Goal: Task Accomplishment & Management: Manage account settings

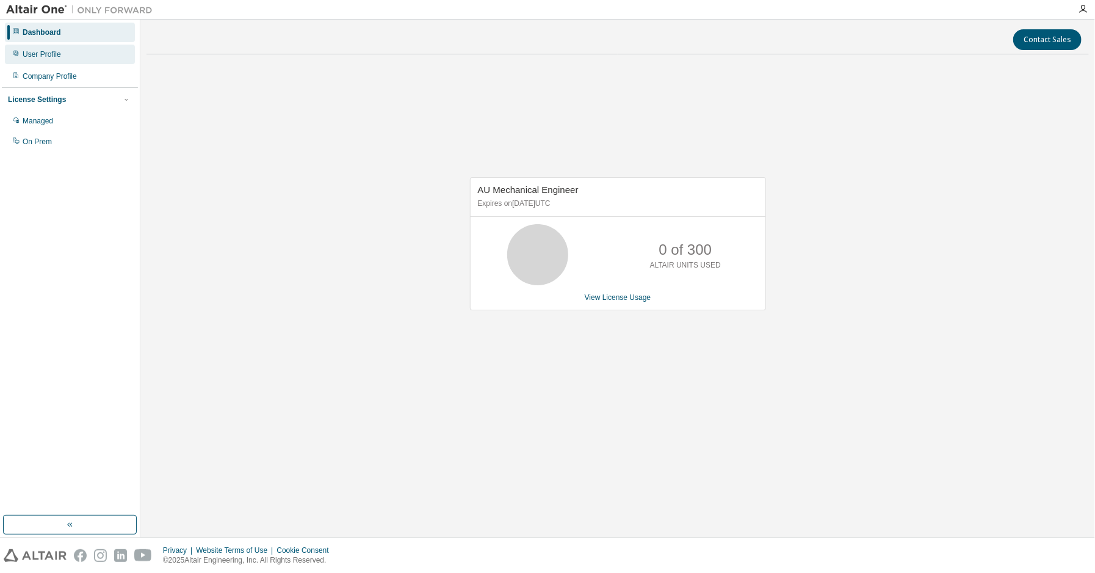
click at [45, 52] on div "User Profile" at bounding box center [42, 54] width 38 height 10
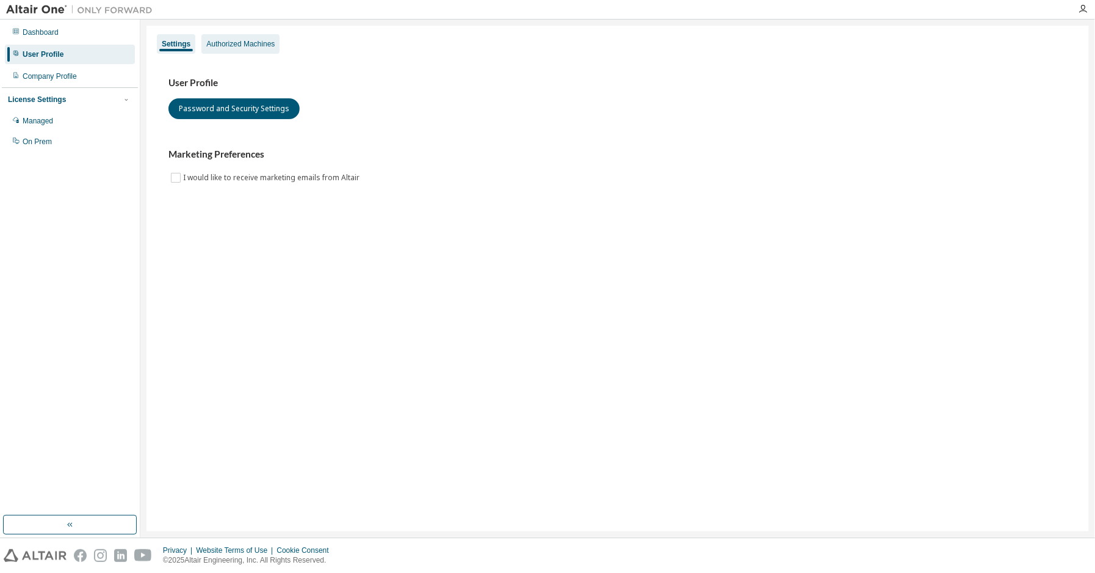
click at [255, 43] on div "Authorized Machines" at bounding box center [240, 44] width 68 height 10
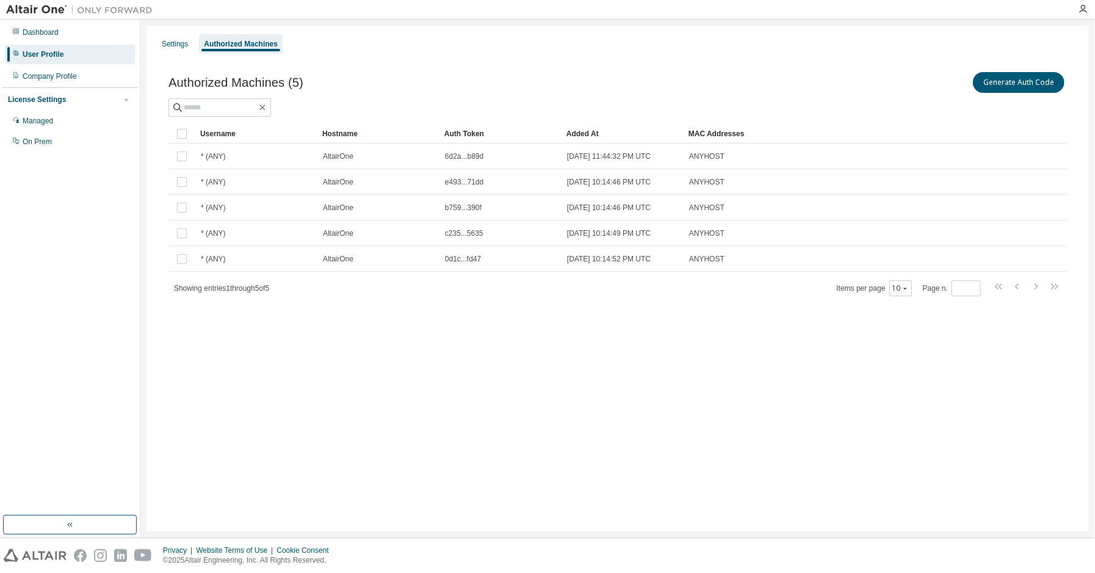
click at [1006, 395] on div "Settings Authorized Machines Authorized Machines (5) Generate Auth Code Clear L…" at bounding box center [618, 278] width 943 height 505
click at [1062, 43] on div "Settings Authorized Machines" at bounding box center [618, 44] width 928 height 22
click at [1040, 78] on button "Generate Auth Code" at bounding box center [1019, 82] width 92 height 21
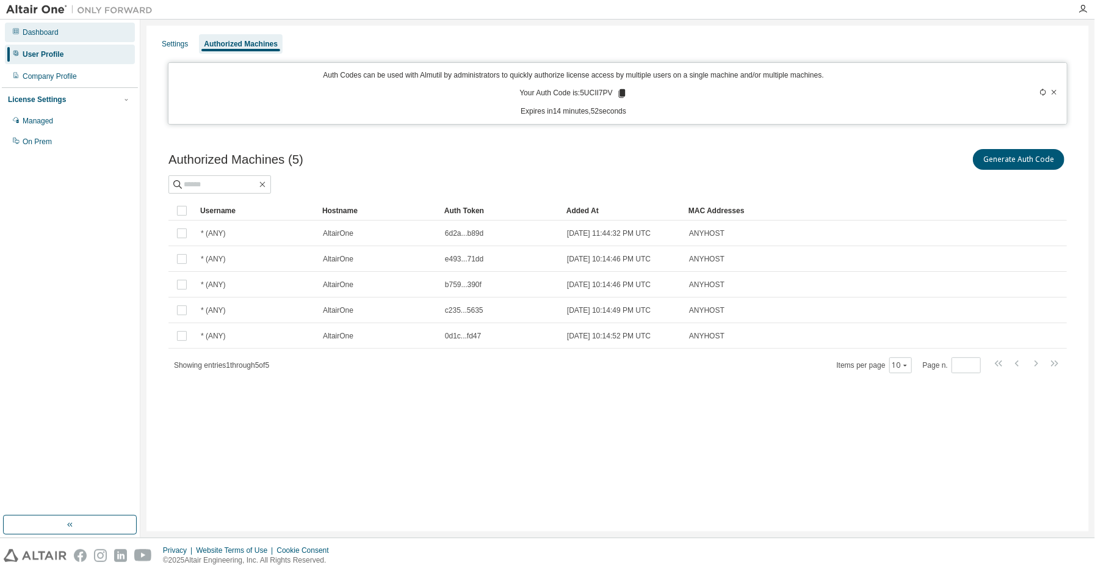
click at [63, 35] on div "Dashboard" at bounding box center [70, 33] width 130 height 20
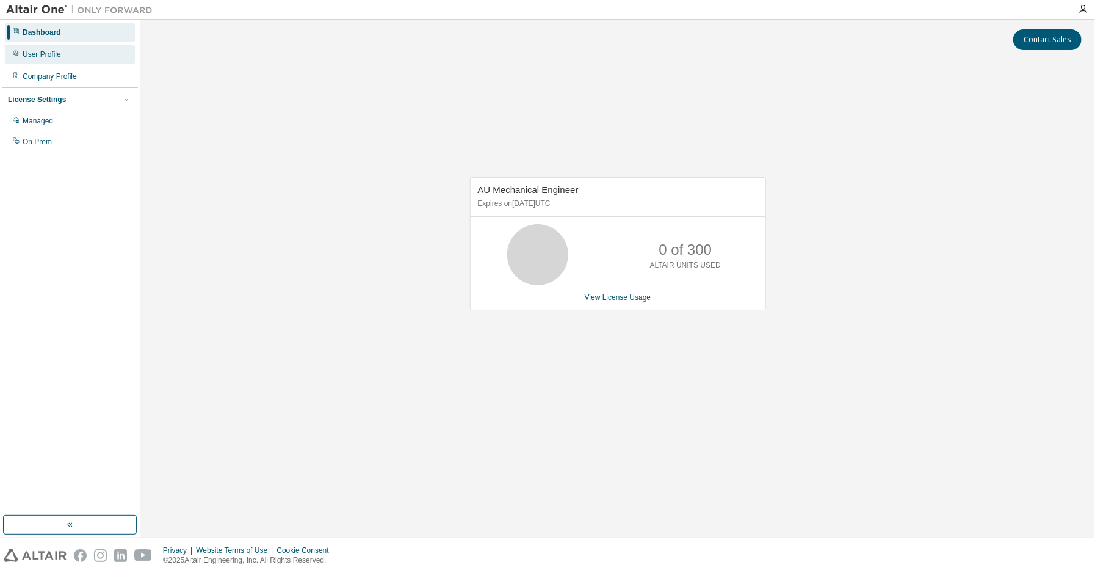
click at [64, 57] on div "User Profile" at bounding box center [70, 55] width 130 height 20
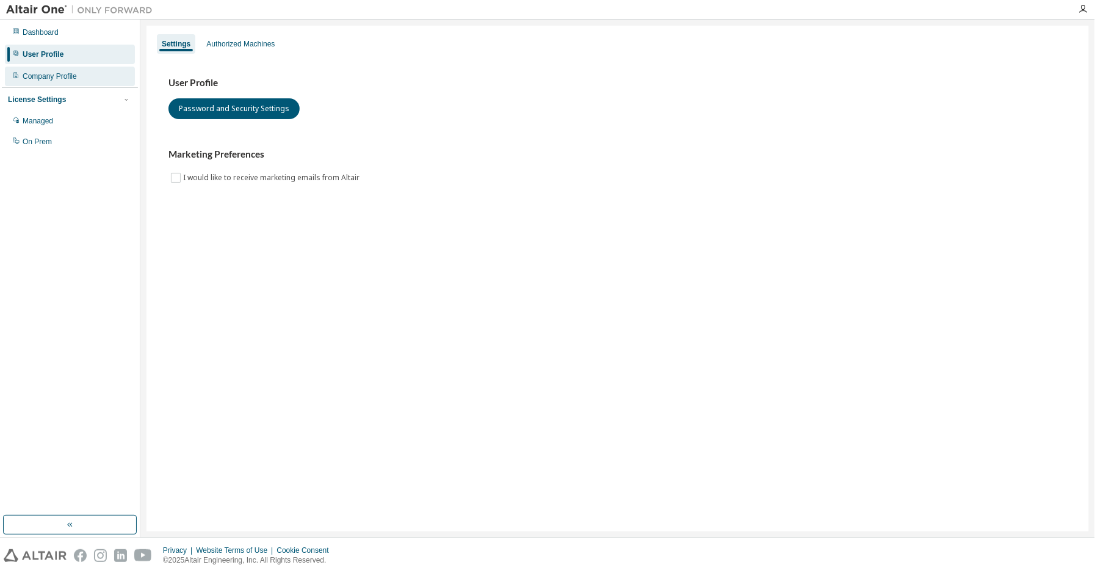
click at [48, 71] on div "Company Profile" at bounding box center [50, 76] width 54 height 10
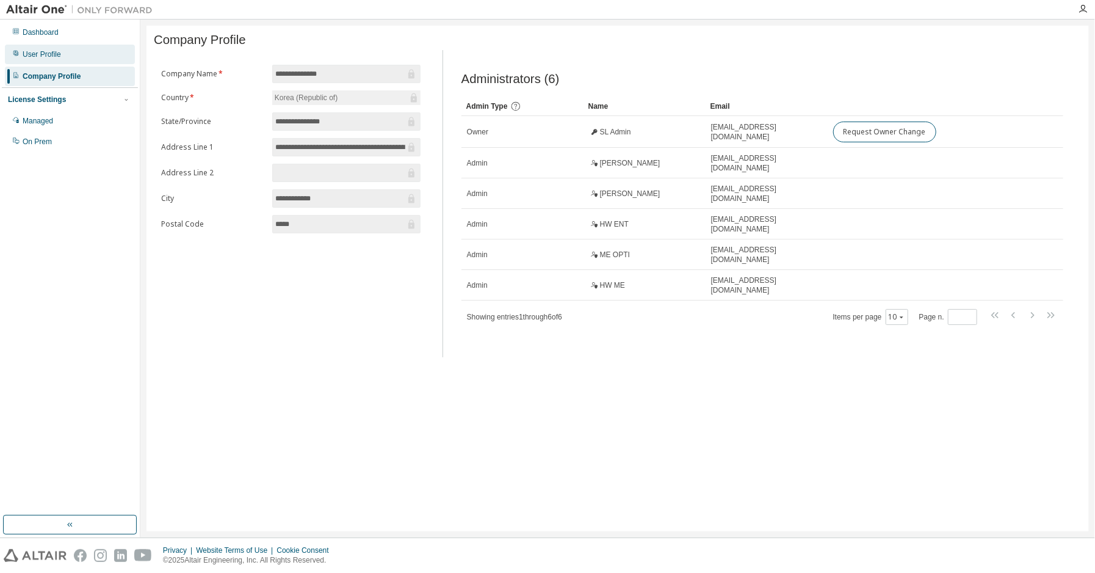
click at [51, 57] on div "User Profile" at bounding box center [42, 54] width 38 height 10
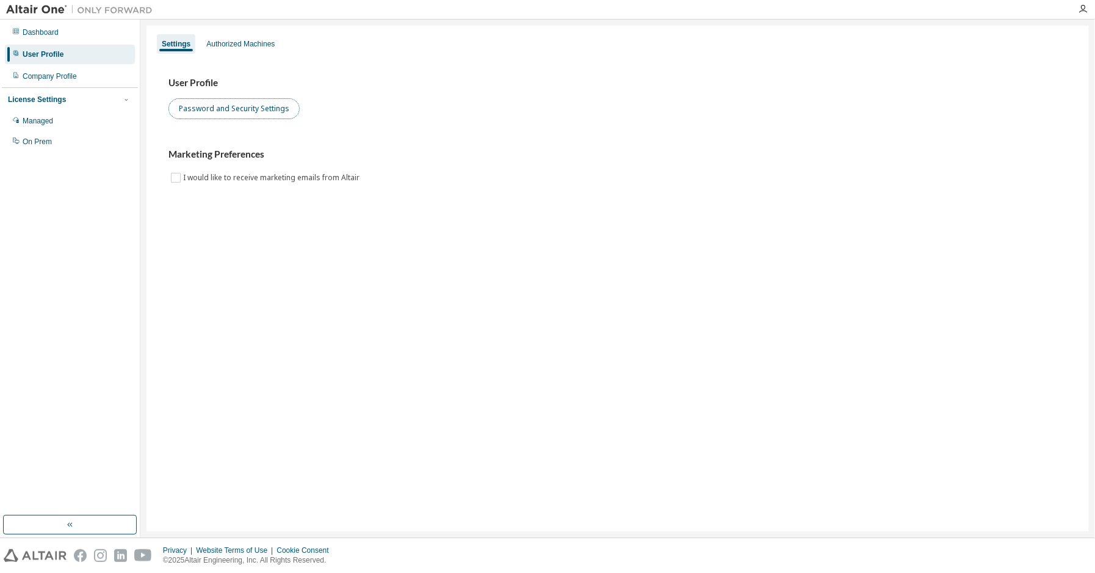
click at [247, 110] on button "Password and Security Settings" at bounding box center [233, 108] width 131 height 21
click at [236, 41] on div "Authorized Machines" at bounding box center [240, 44] width 68 height 10
